Goal: Task Accomplishment & Management: Complete application form

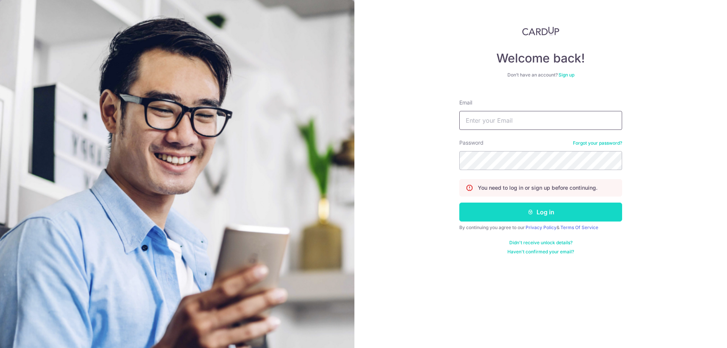
type input "[EMAIL_ADDRESS][DOMAIN_NAME]"
click at [518, 214] on button "Log in" at bounding box center [540, 212] width 163 height 19
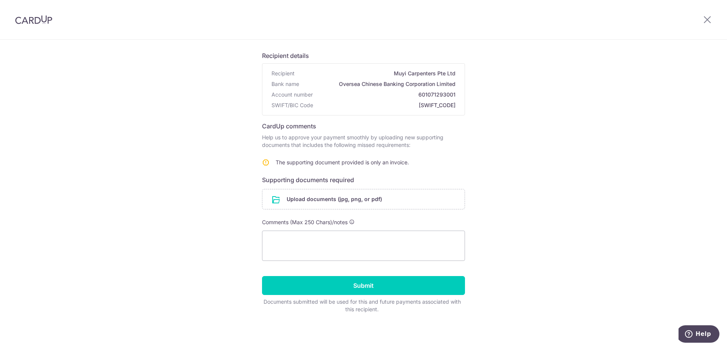
scroll to position [45, 0]
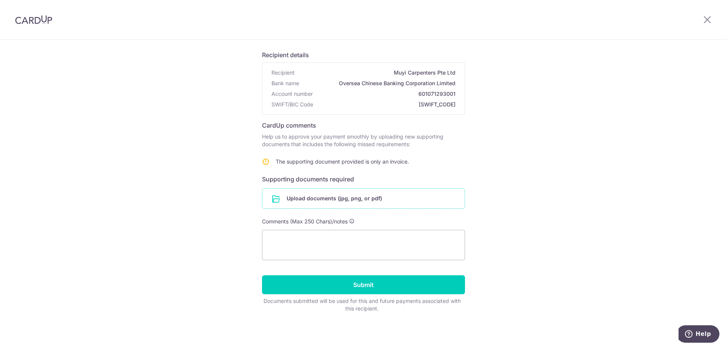
click at [339, 200] on input "file" at bounding box center [363, 199] width 202 height 20
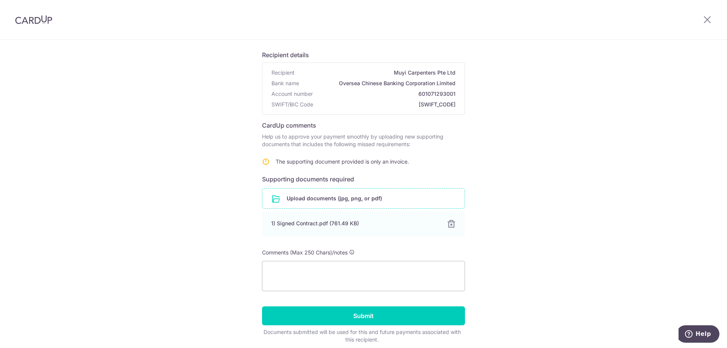
click at [648, 156] on div "Help us verify your payment Recipient details Recipient Muyi Carpenters Pte Ltd…" at bounding box center [363, 186] width 727 height 385
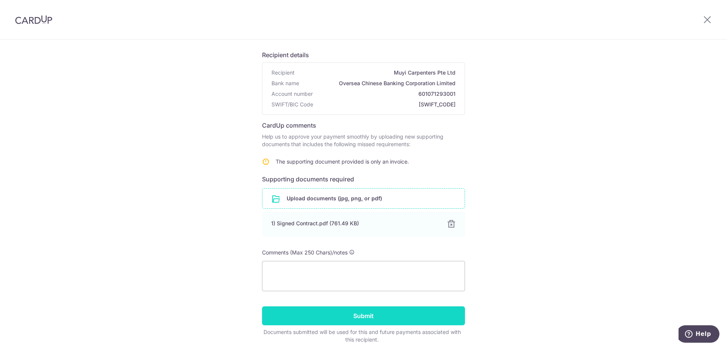
click at [375, 314] on input "Submit" at bounding box center [363, 315] width 203 height 19
